Goal: Information Seeking & Learning: Learn about a topic

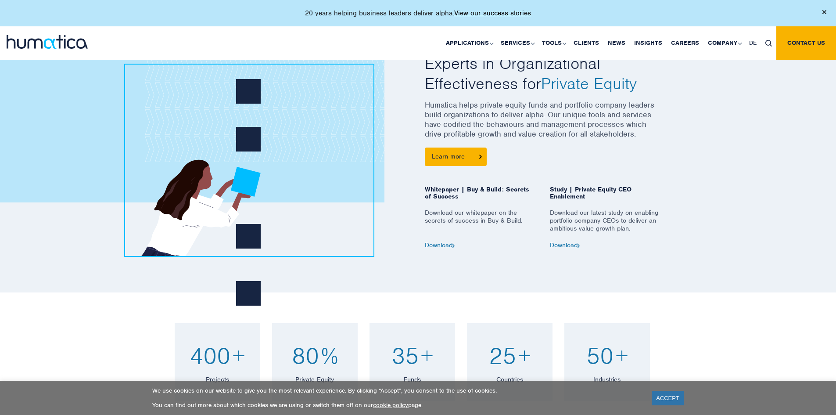
scroll to position [571, 0]
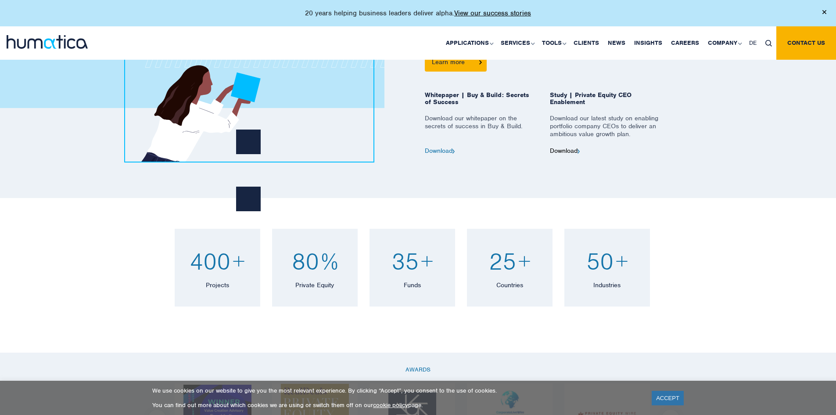
click at [572, 151] on link "Download" at bounding box center [565, 151] width 30 height 8
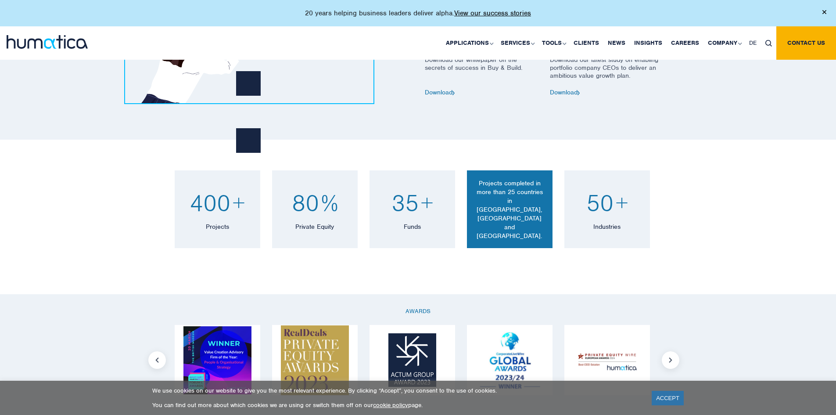
scroll to position [702, 0]
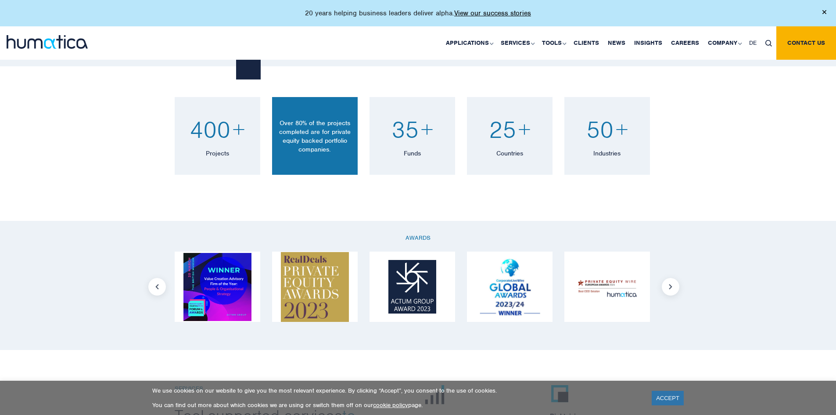
click at [349, 156] on p "Private Equity" at bounding box center [315, 152] width 68 height 9
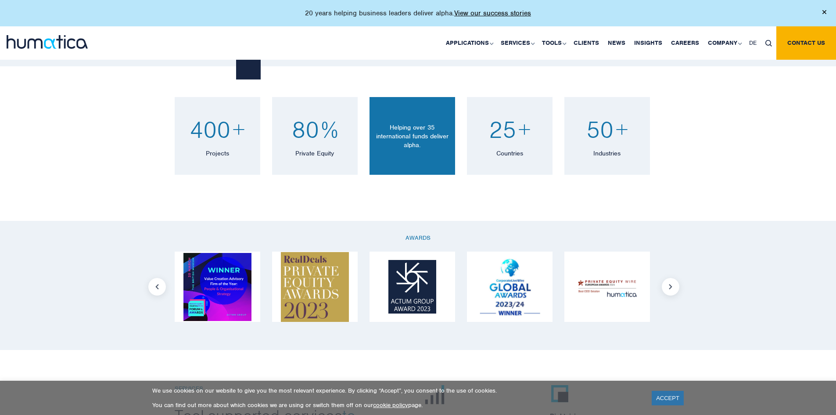
click at [415, 159] on div "35 + Funds Helping over 35 international funds deliver alpha." at bounding box center [413, 136] width 86 height 78
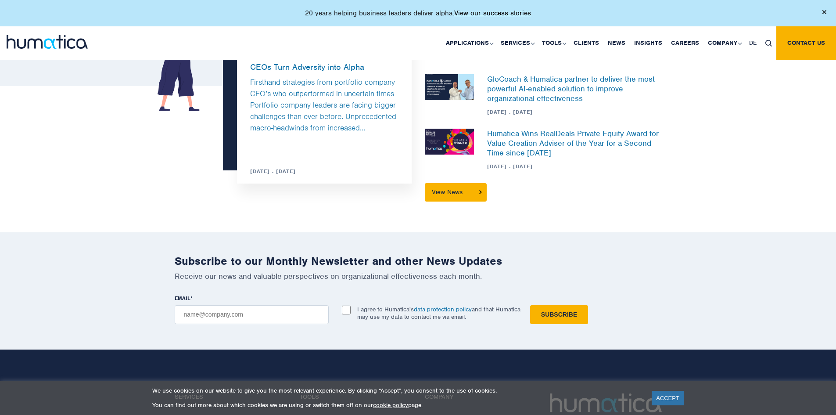
scroll to position [2195, 0]
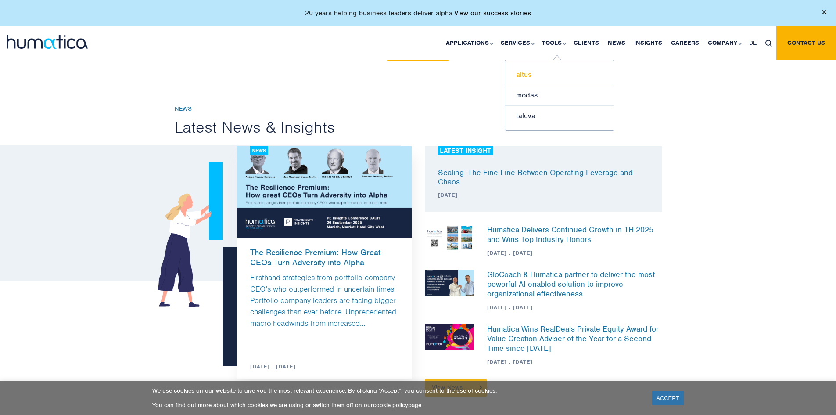
click at [526, 71] on link "altus" at bounding box center [559, 75] width 109 height 21
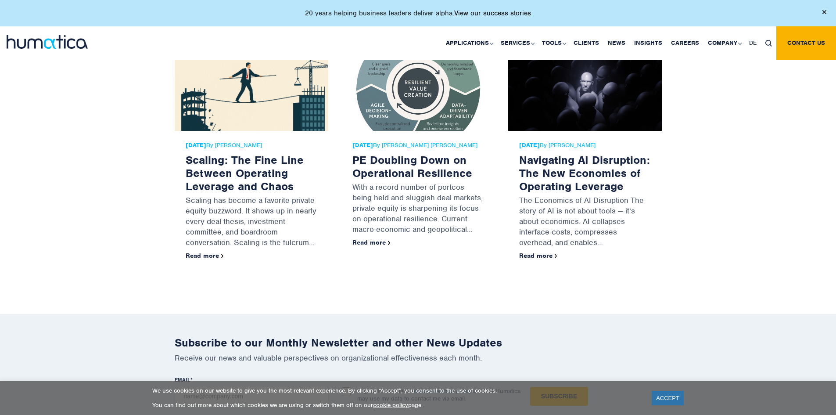
scroll to position [834, 0]
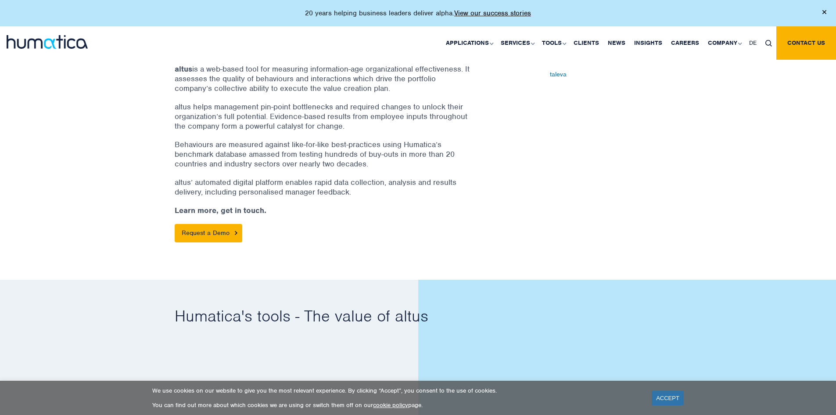
scroll to position [307, 0]
